Goal: Information Seeking & Learning: Check status

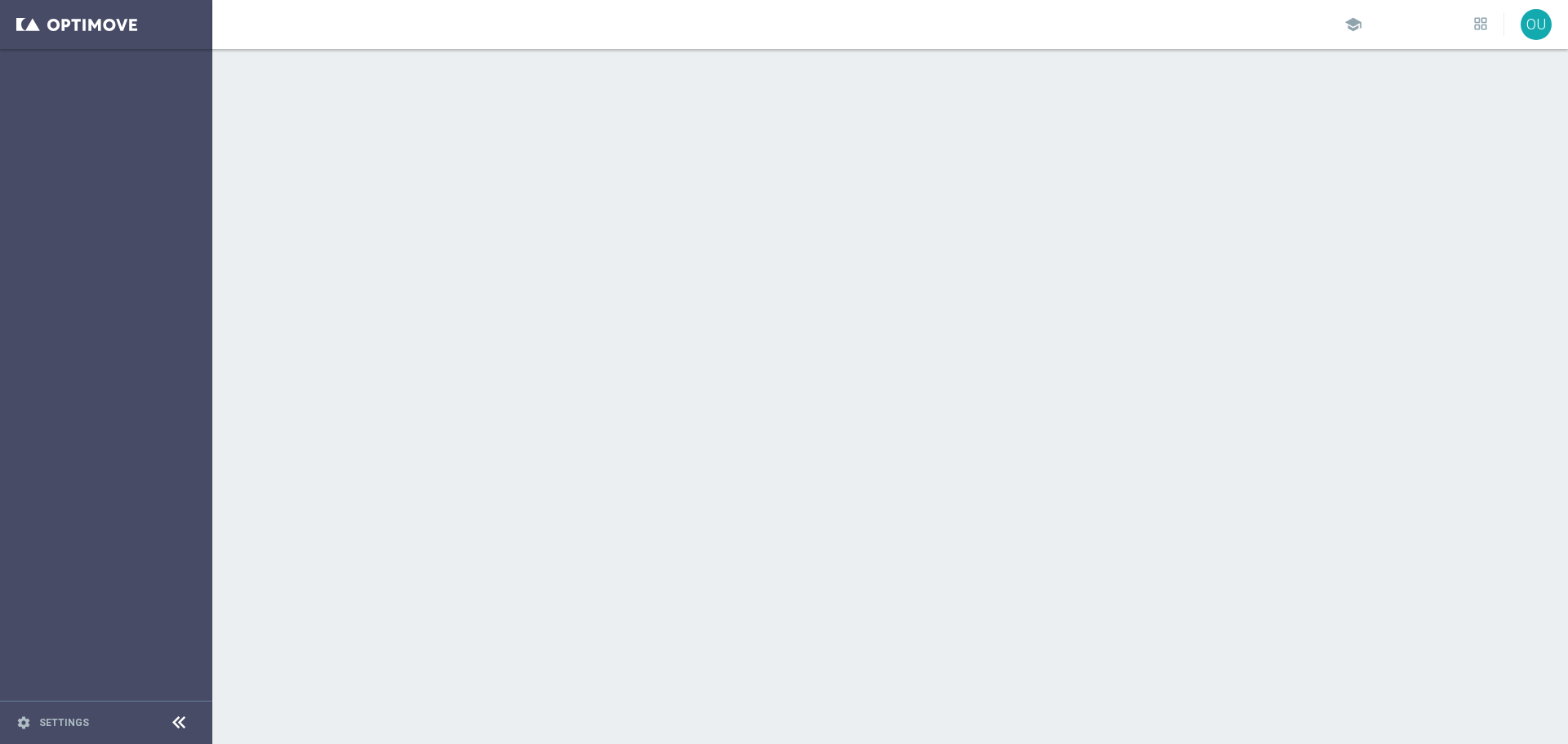
click at [245, 234] on div at bounding box center [890, 397] width 1356 height 695
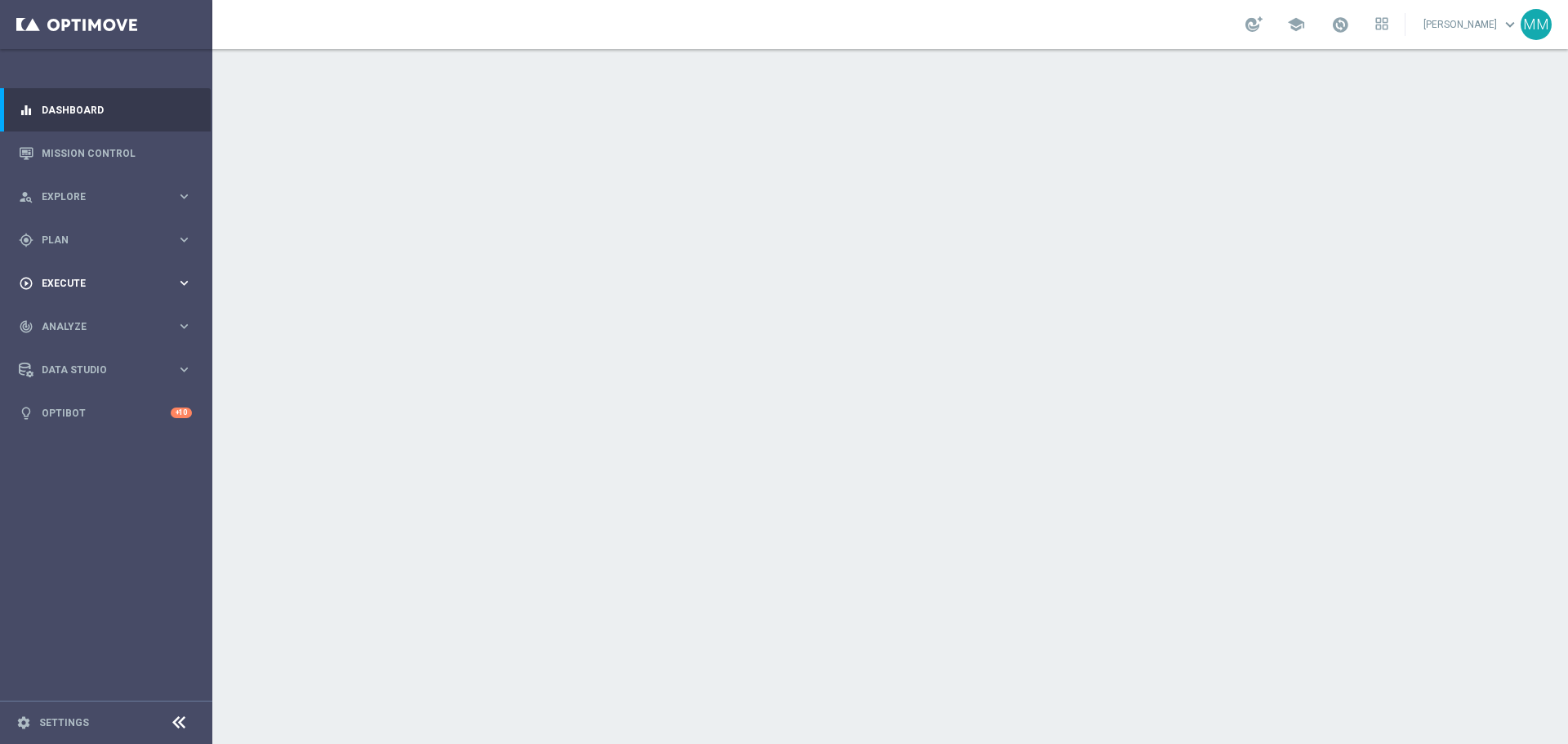
click at [97, 286] on span "Execute" at bounding box center [109, 283] width 135 height 10
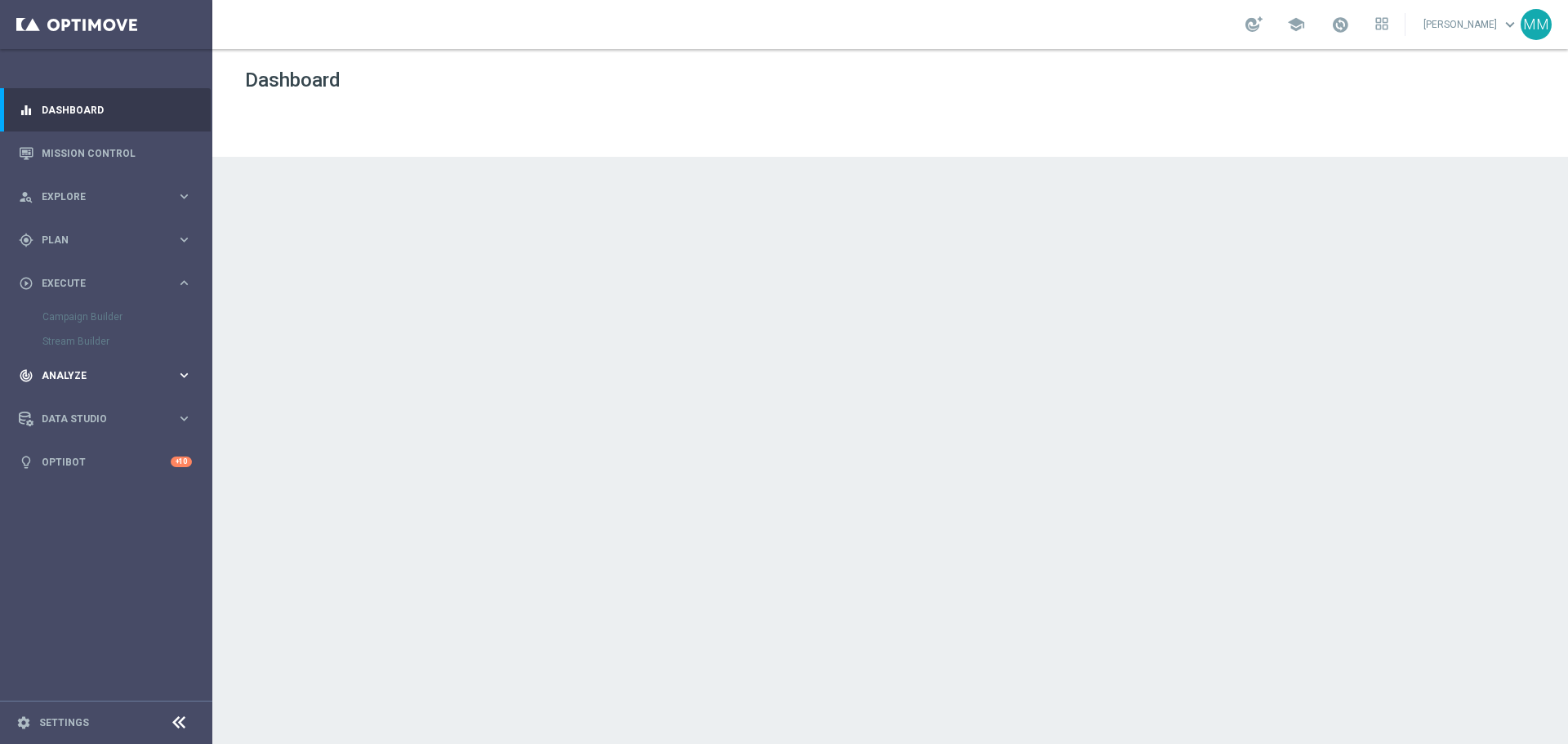
click at [101, 362] on div "track_changes Analyze keyboard_arrow_right" at bounding box center [105, 375] width 210 height 43
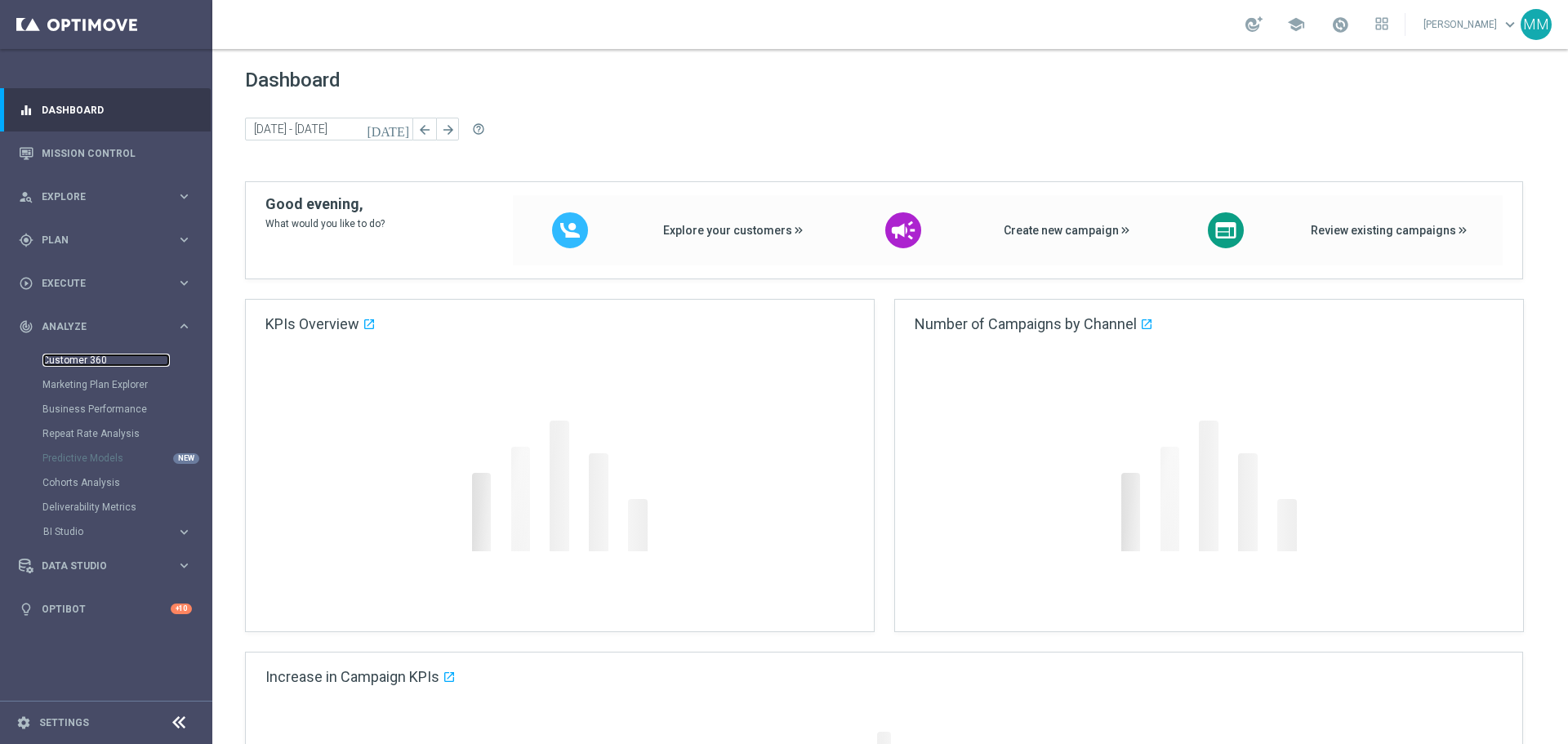
click at [93, 354] on link "Customer 360" at bounding box center [106, 360] width 127 height 13
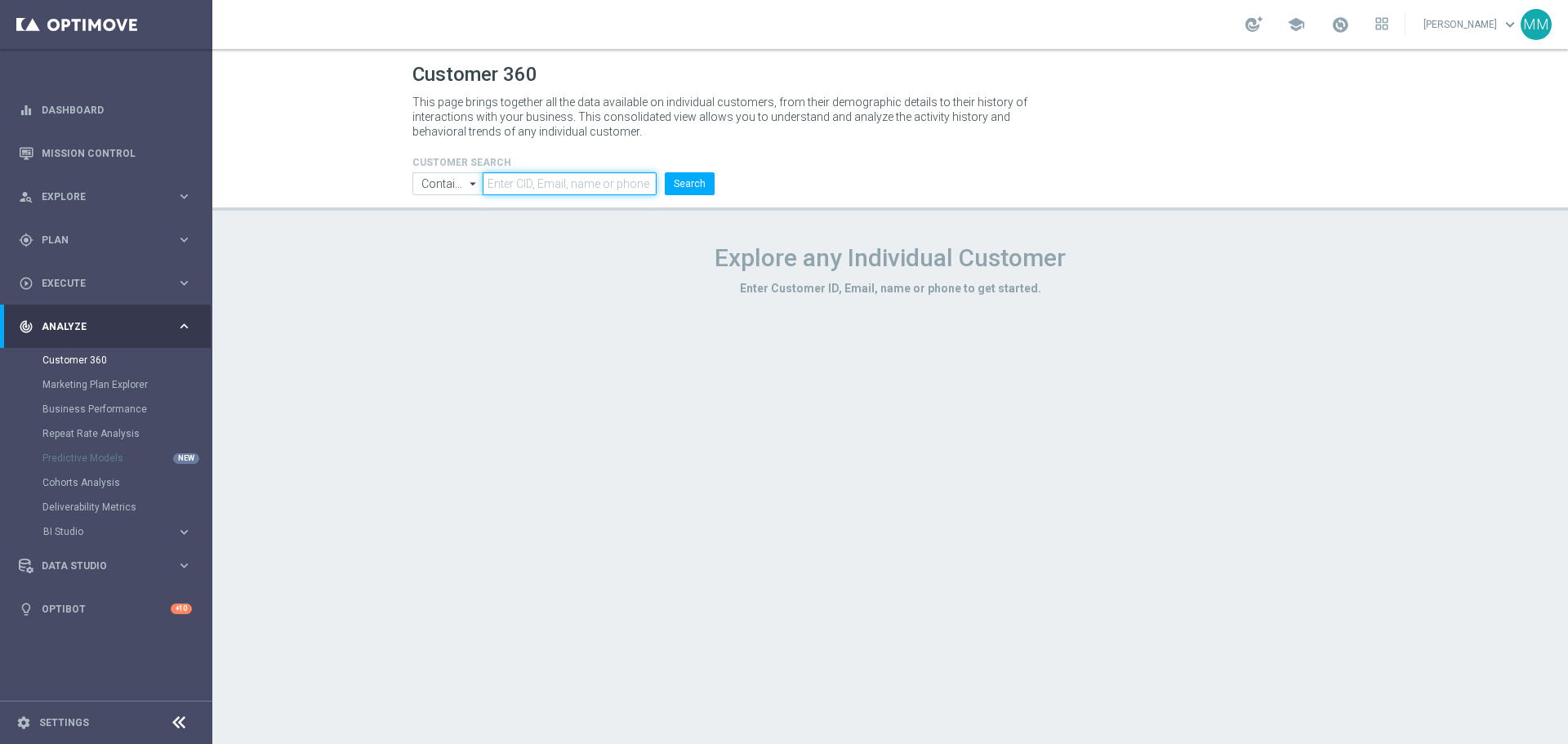
click at [598, 190] on input "text" at bounding box center [569, 183] width 174 height 22
paste input "1730313"
type input "1730313"
click at [698, 187] on button "Search" at bounding box center [690, 183] width 50 height 22
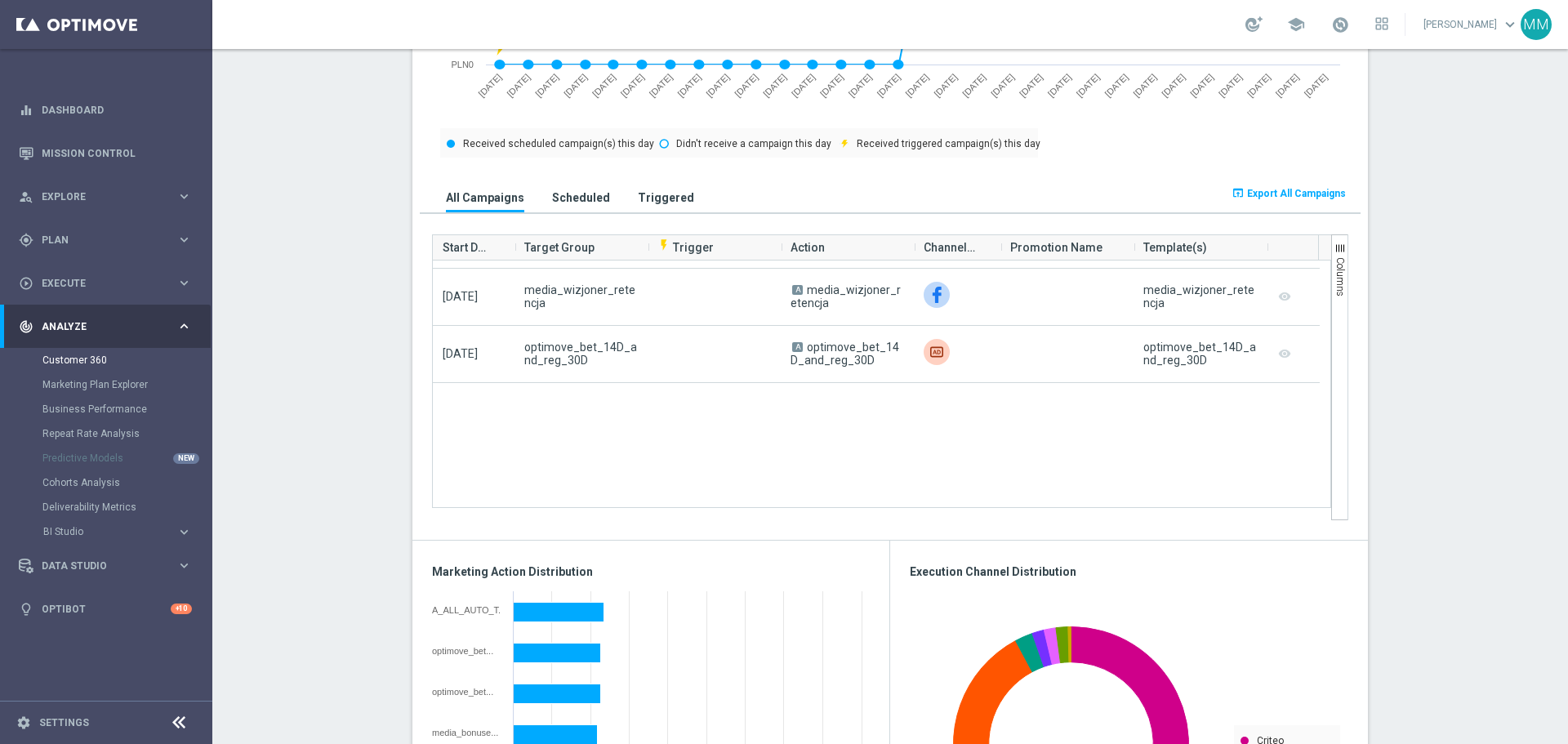
scroll to position [653, 0]
